Goal: Task Accomplishment & Management: Manage account settings

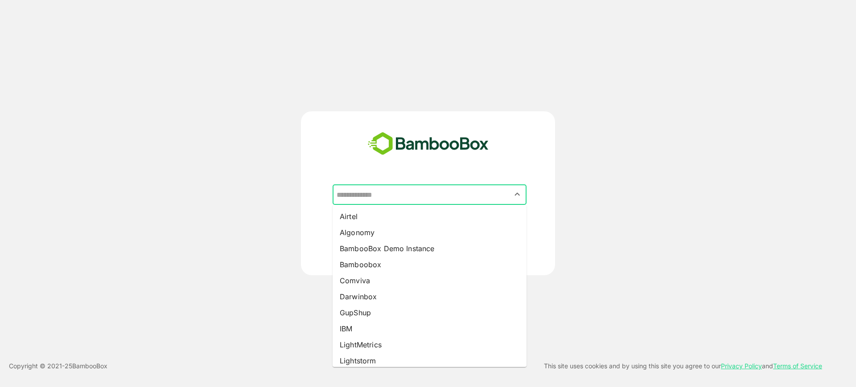
click at [419, 188] on input "text" at bounding box center [429, 194] width 190 height 17
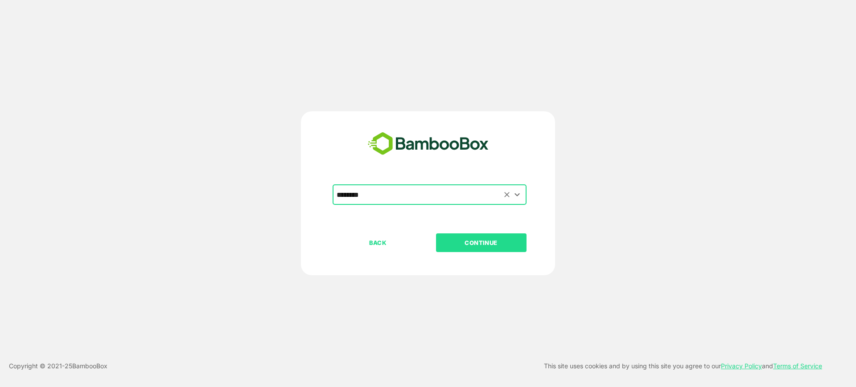
type input "********"
click at [436, 234] on button "CONTINUE" at bounding box center [481, 243] width 90 height 19
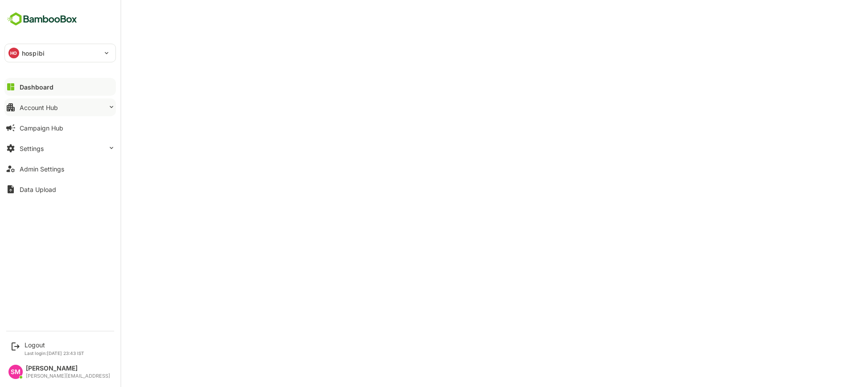
click at [87, 102] on button "Account Hub" at bounding box center [59, 108] width 111 height 18
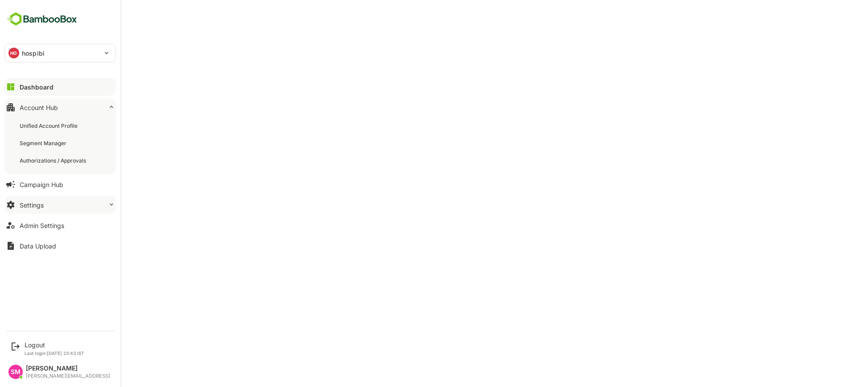
click at [56, 202] on button "Settings" at bounding box center [59, 205] width 111 height 18
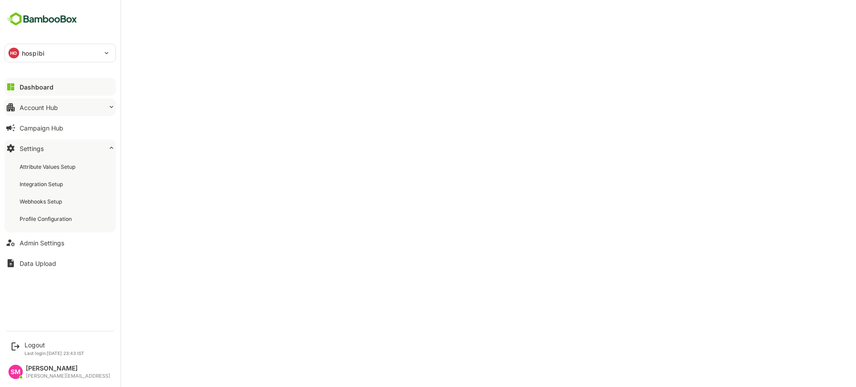
click at [32, 104] on div "Account Hub" at bounding box center [39, 108] width 38 height 8
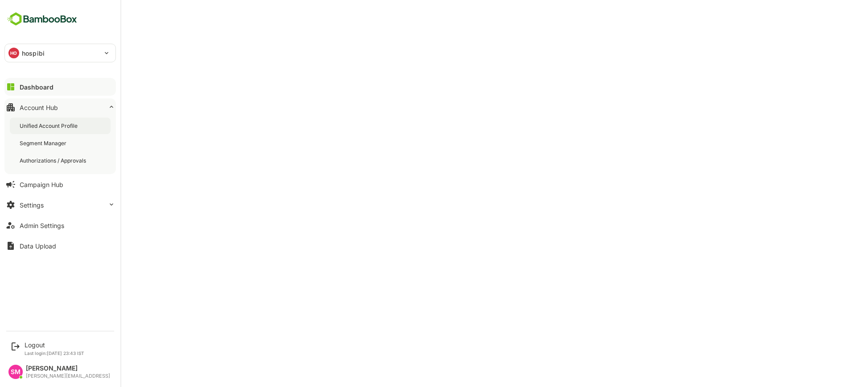
click at [51, 127] on div "Unified Account Profile" at bounding box center [50, 126] width 60 height 8
click at [59, 207] on button "Settings" at bounding box center [59, 205] width 111 height 18
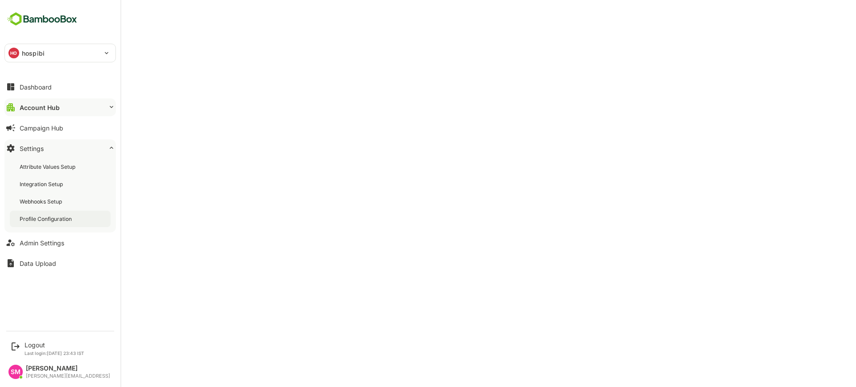
click at [61, 218] on div "Profile Configuration" at bounding box center [47, 219] width 54 height 8
click at [42, 86] on div "Dashboard" at bounding box center [36, 87] width 32 height 8
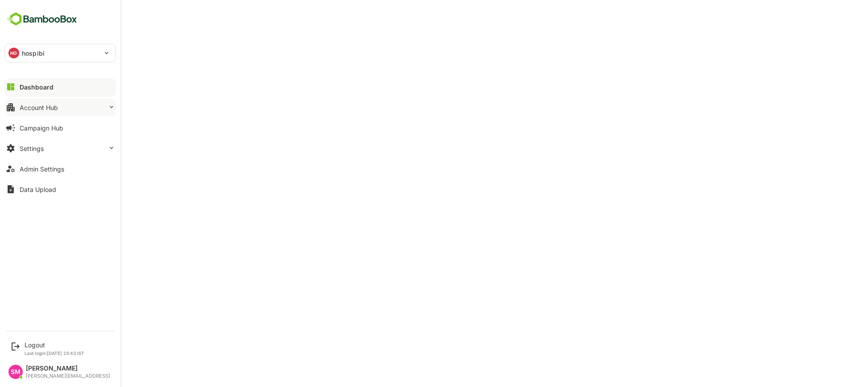
click at [61, 104] on button "Account Hub" at bounding box center [59, 108] width 111 height 18
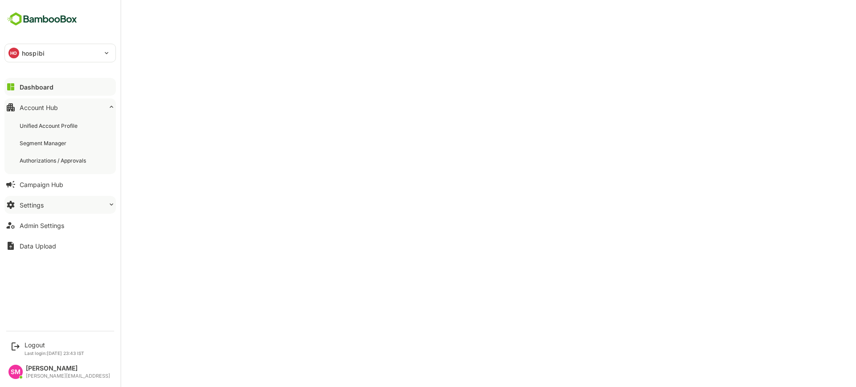
click at [66, 209] on button "Settings" at bounding box center [59, 205] width 111 height 18
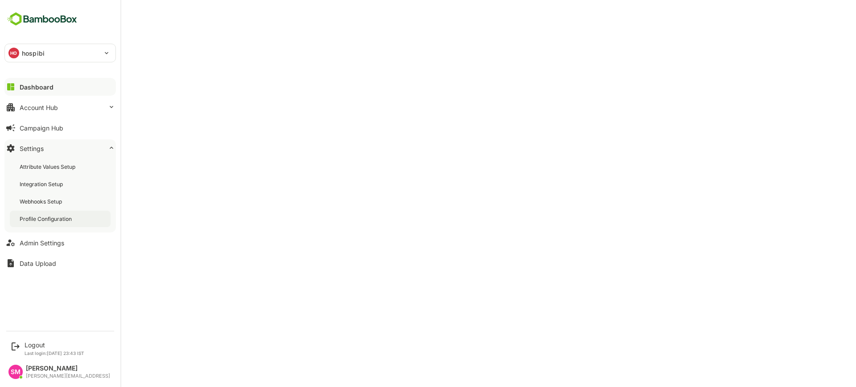
click at [68, 211] on div "Profile Configuration" at bounding box center [60, 219] width 101 height 16
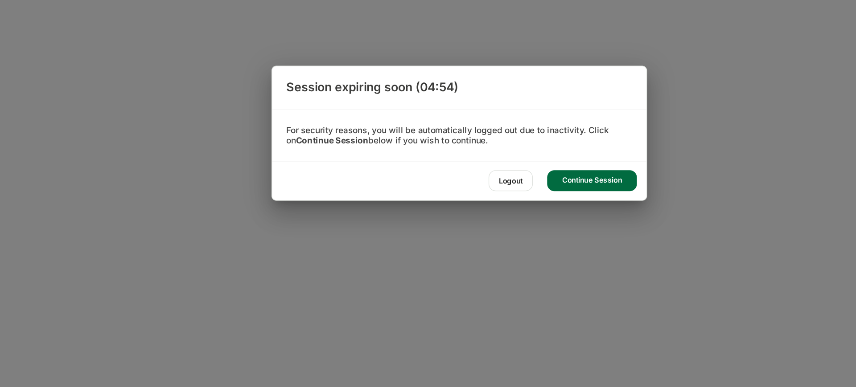
click at [513, 230] on div "Continue Session" at bounding box center [526, 230] width 67 height 16
